Goal: Information Seeking & Learning: Learn about a topic

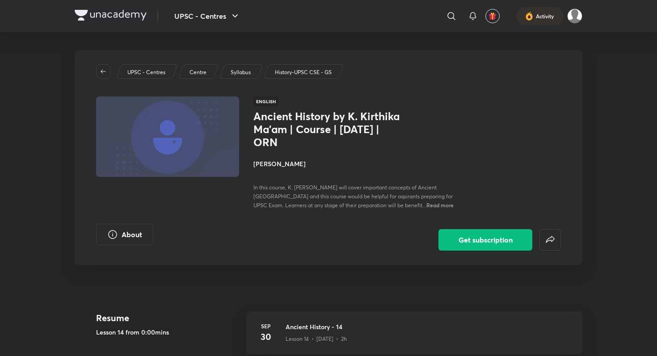
click at [79, 17] on img at bounding box center [111, 15] width 72 height 11
click at [83, 17] on img at bounding box center [111, 15] width 72 height 11
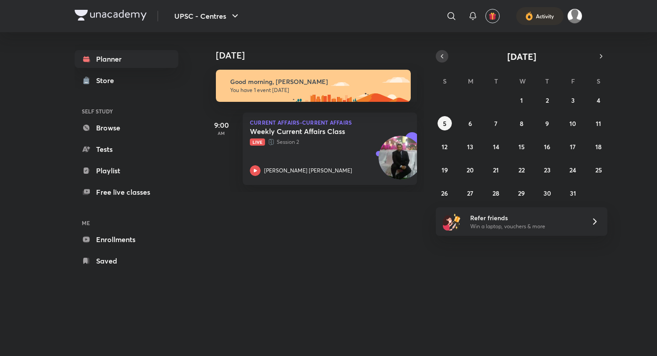
click at [446, 57] on button "button" at bounding box center [442, 56] width 13 height 13
click at [451, 191] on button "28" at bounding box center [445, 193] width 14 height 14
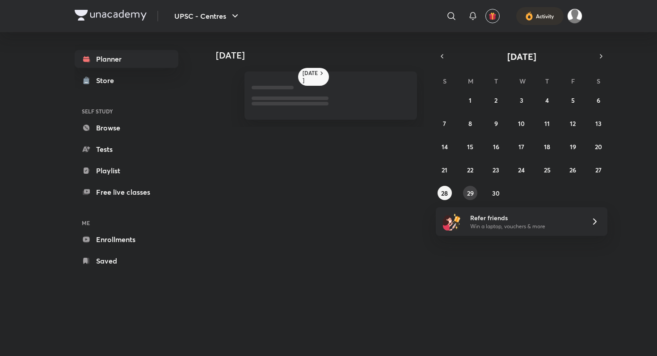
click at [467, 191] on abbr "29" at bounding box center [470, 193] width 7 height 8
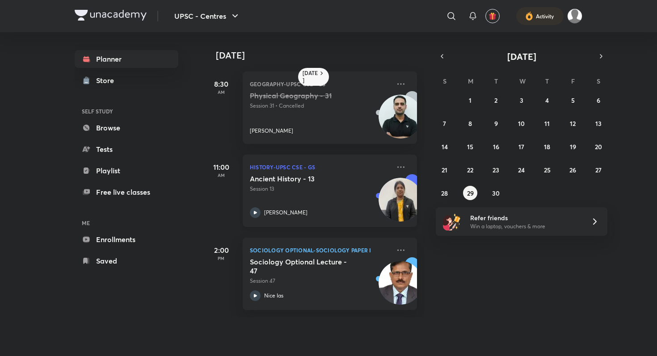
click at [255, 212] on icon at bounding box center [255, 212] width 3 height 3
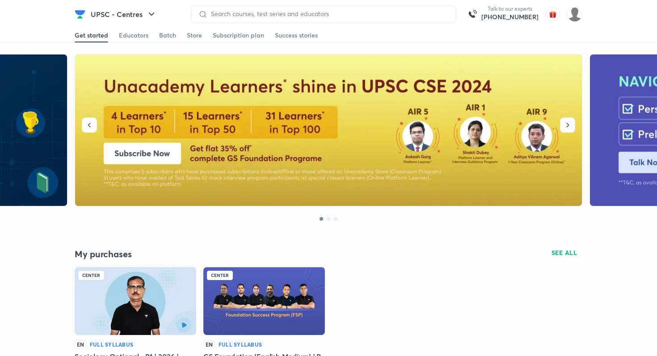
click at [81, 12] on img at bounding box center [80, 14] width 11 height 11
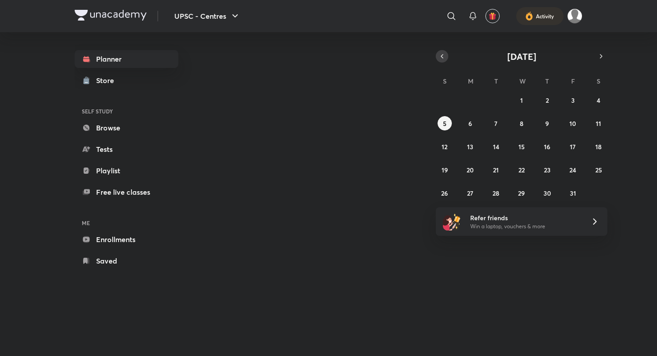
click at [441, 59] on icon "button" at bounding box center [442, 56] width 7 height 8
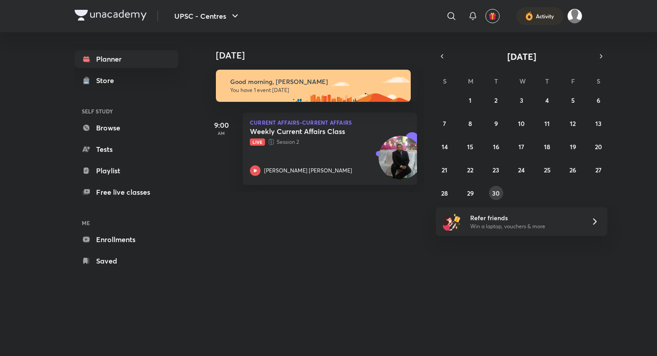
click at [494, 197] on abbr "30" at bounding box center [496, 193] width 8 height 8
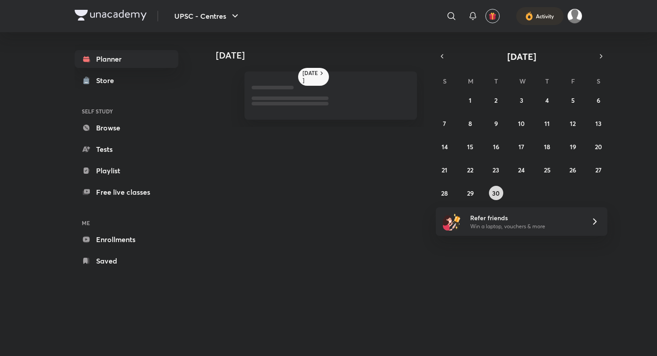
click at [496, 197] on abbr "30" at bounding box center [496, 193] width 8 height 8
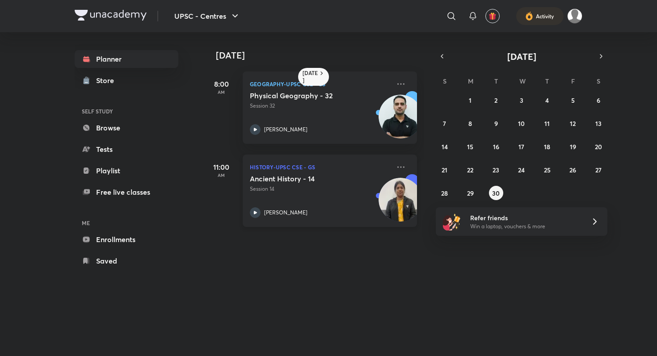
click at [261, 209] on div "[PERSON_NAME]" at bounding box center [320, 213] width 140 height 11
